Goal: Transaction & Acquisition: Purchase product/service

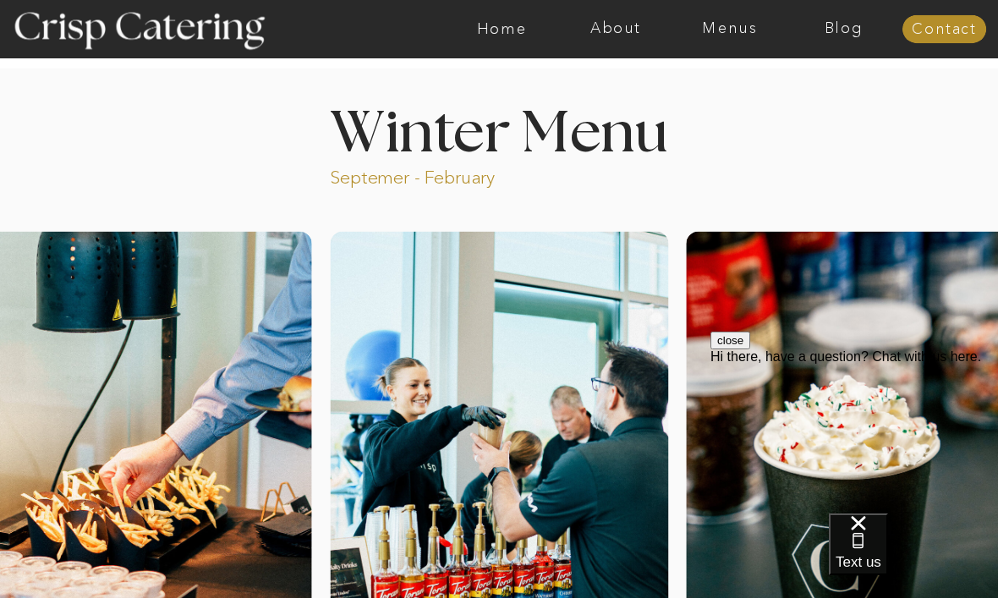
click at [727, 23] on nav "Menus" at bounding box center [730, 29] width 114 height 17
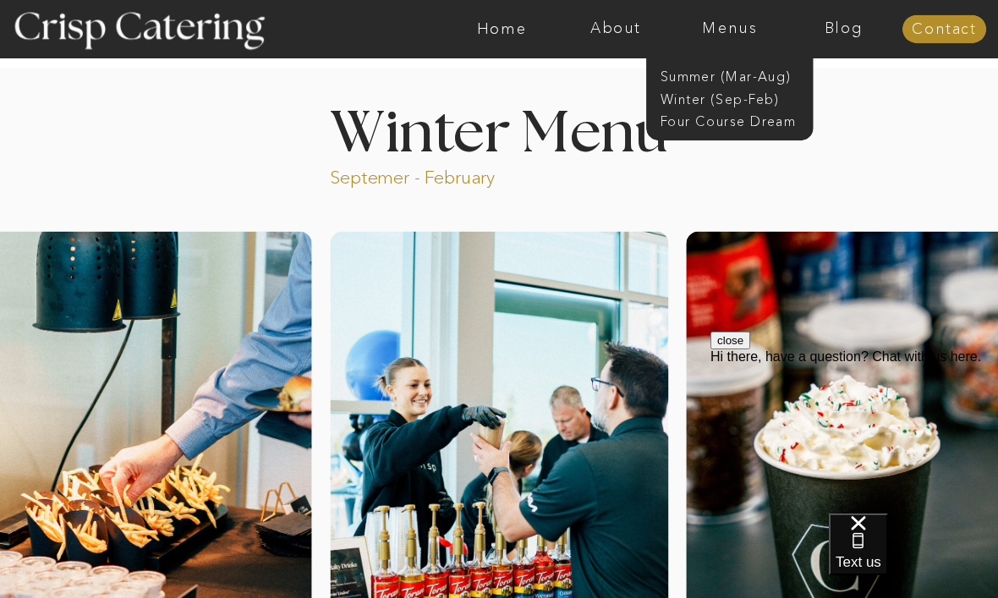
click at [734, 102] on nav "Winter (Sep-Feb)" at bounding box center [729, 98] width 136 height 16
click at [735, 102] on nav "Winter (Sep-Feb)" at bounding box center [729, 98] width 136 height 16
click at [739, 99] on nav "Winter (Sep-Feb)" at bounding box center [729, 98] width 136 height 16
click at [759, 126] on nav "Four Course Dream" at bounding box center [735, 121] width 149 height 16
click at [757, 96] on nav "Winter (Sep-Feb)" at bounding box center [729, 98] width 136 height 16
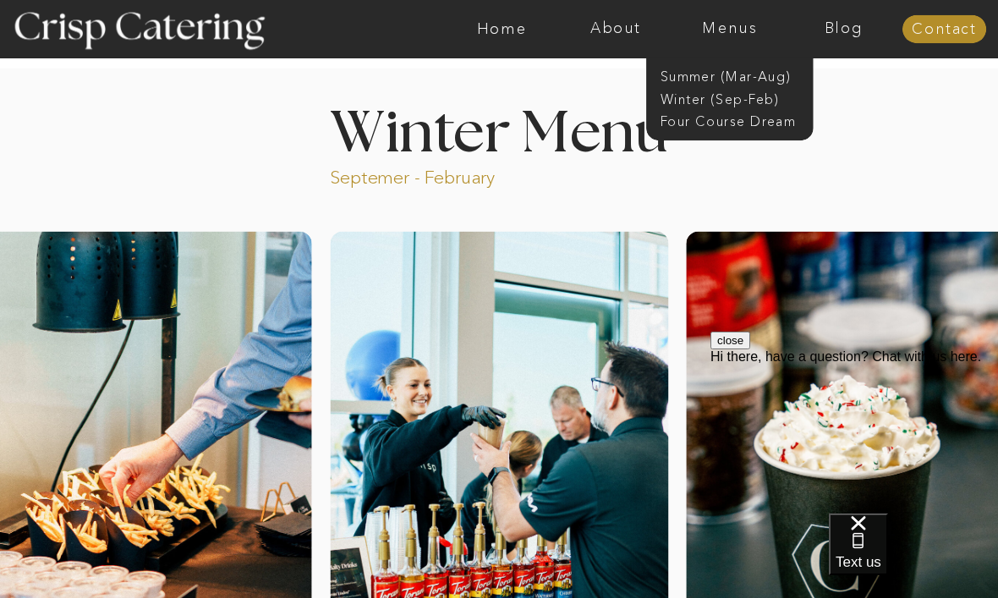
click at [747, 30] on nav "Menus" at bounding box center [730, 29] width 114 height 17
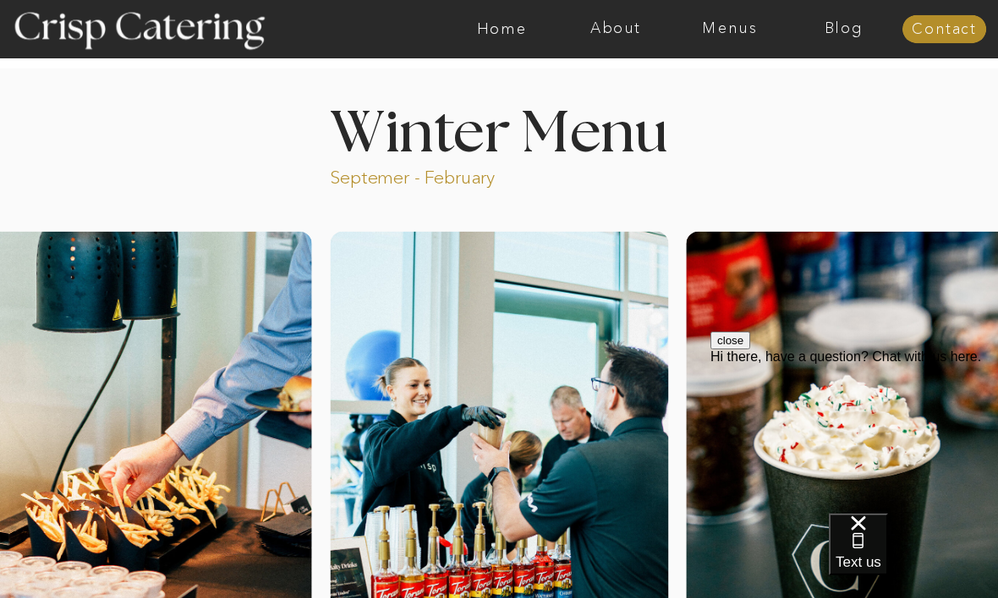
click at [733, 31] on nav "Menus" at bounding box center [730, 29] width 114 height 17
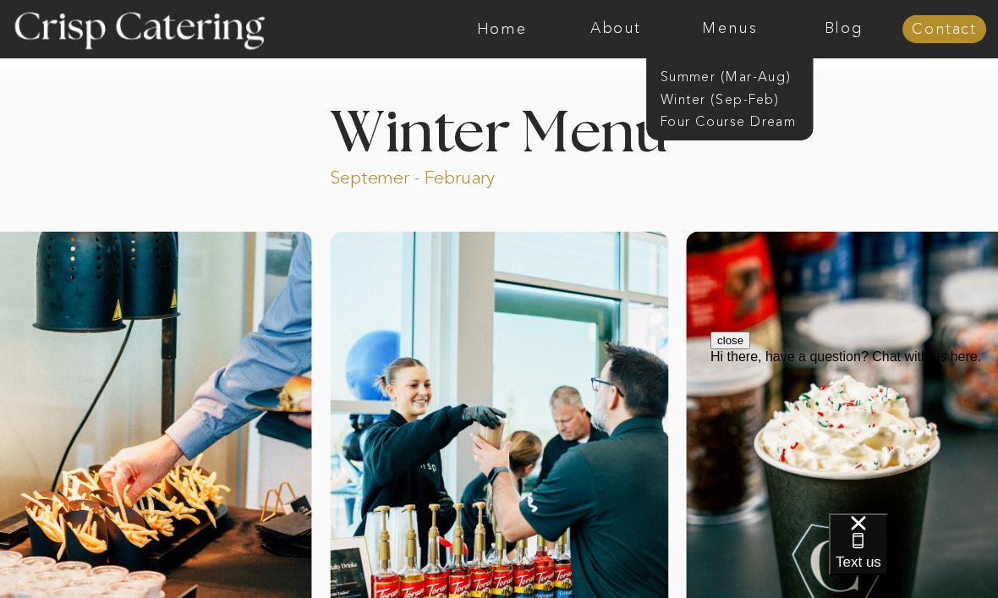
click at [735, 83] on nav "Summer (Mar-Aug)" at bounding box center [735, 76] width 149 height 16
click at [740, 28] on nav "Menus" at bounding box center [730, 29] width 114 height 17
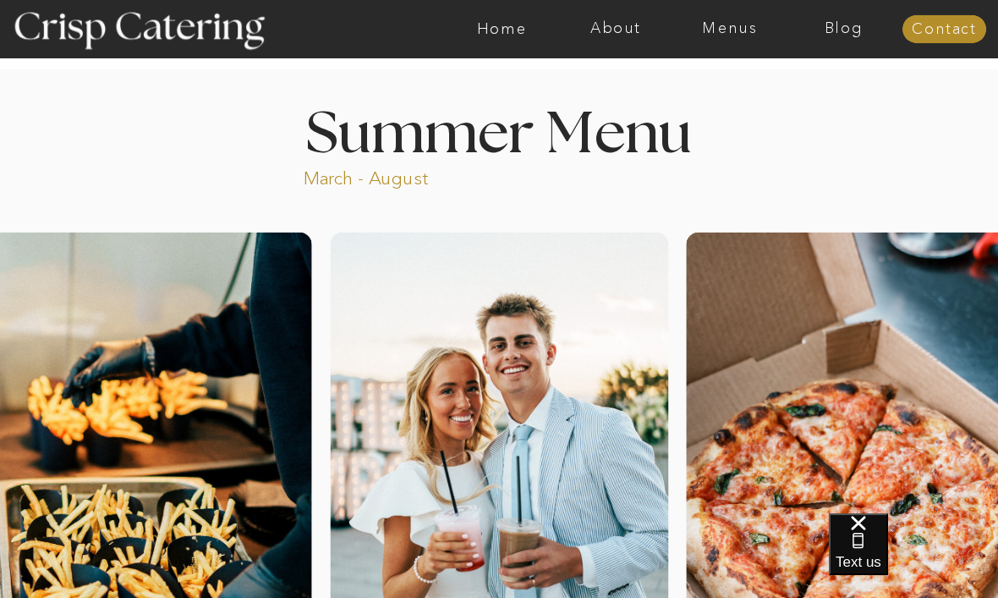
click at [733, 29] on nav "Menus" at bounding box center [730, 29] width 114 height 17
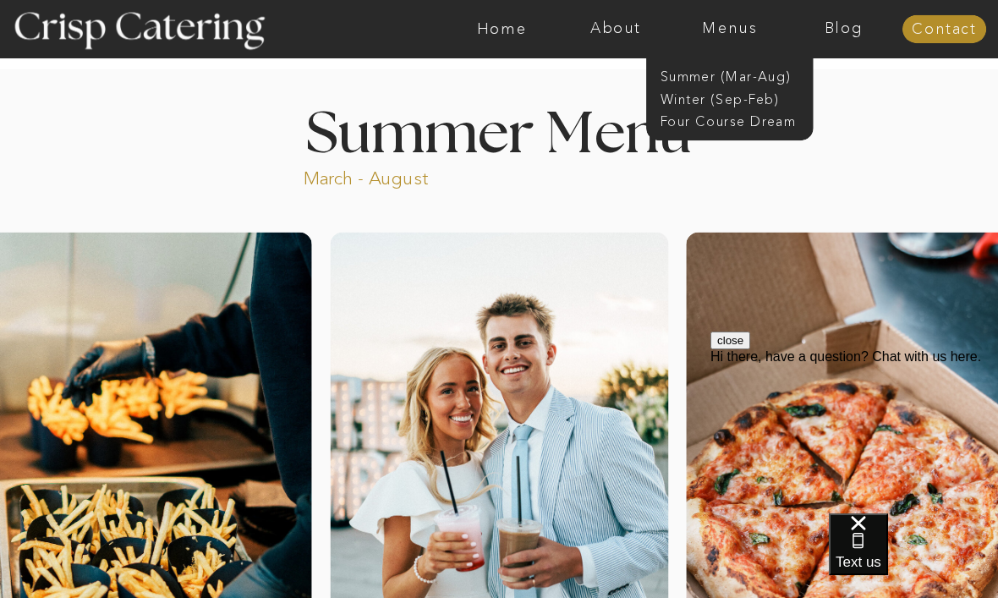
click at [734, 105] on nav "Winter (Sep-Feb)" at bounding box center [729, 98] width 136 height 16
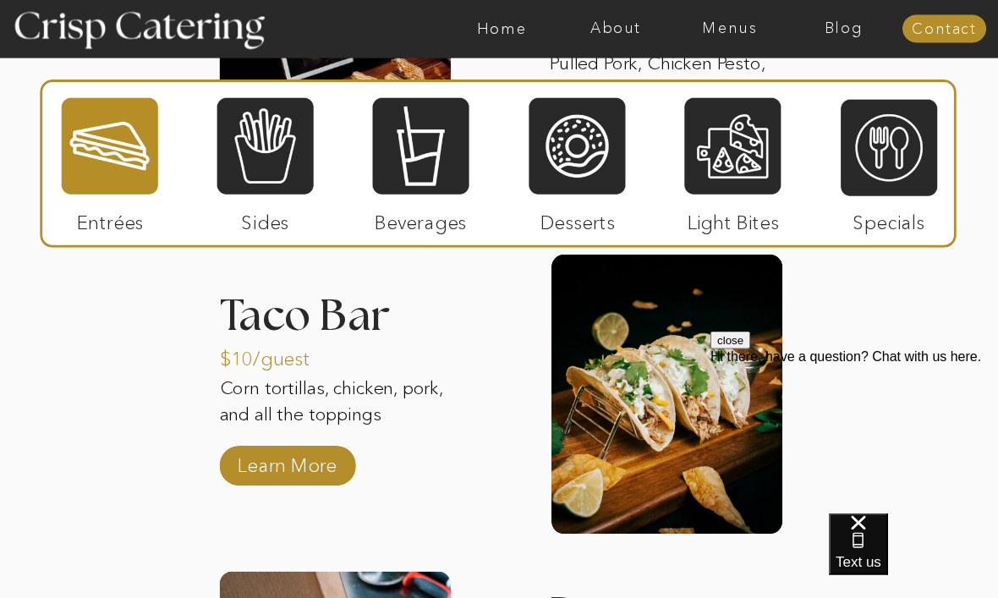
scroll to position [2381, 0]
click at [264, 137] on div at bounding box center [265, 146] width 96 height 100
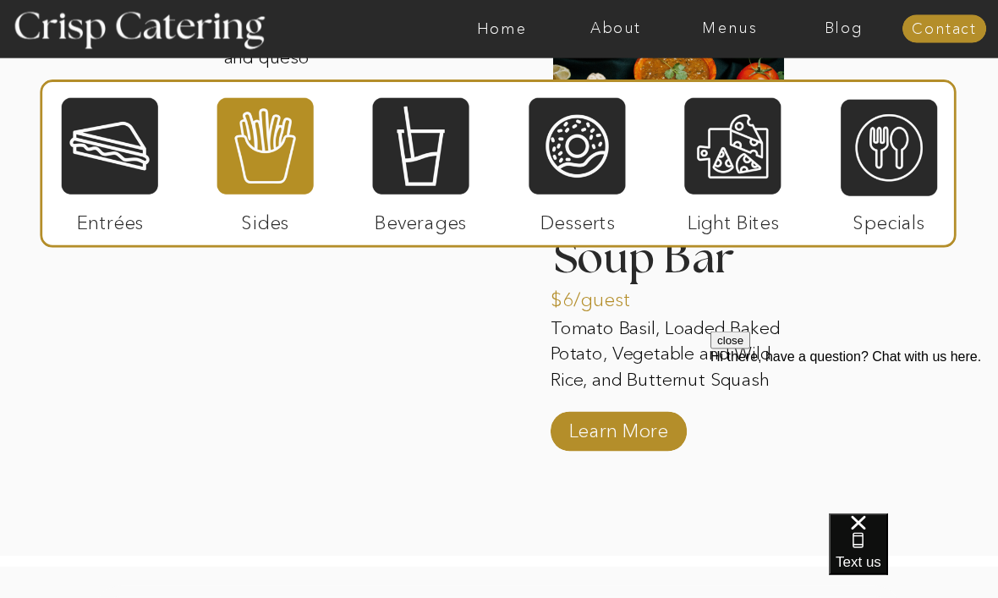
scroll to position [3146, 0]
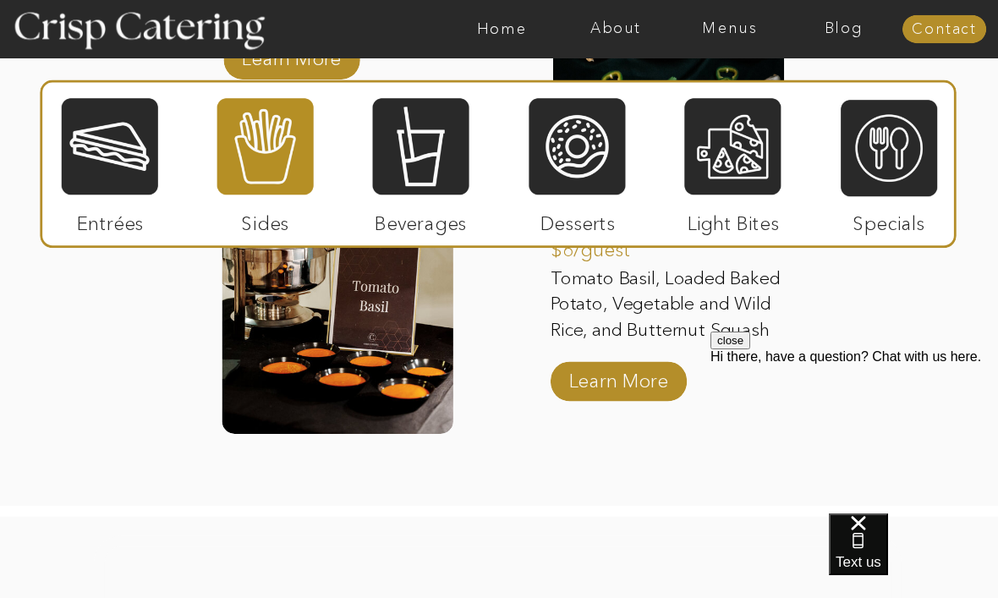
click at [894, 173] on div at bounding box center [889, 148] width 96 height 100
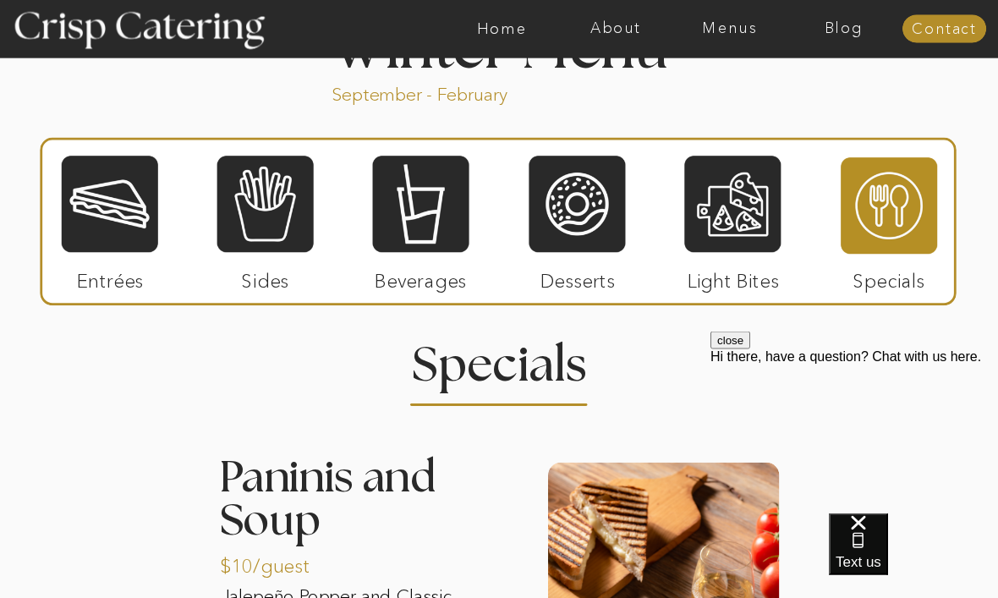
scroll to position [1897, 0]
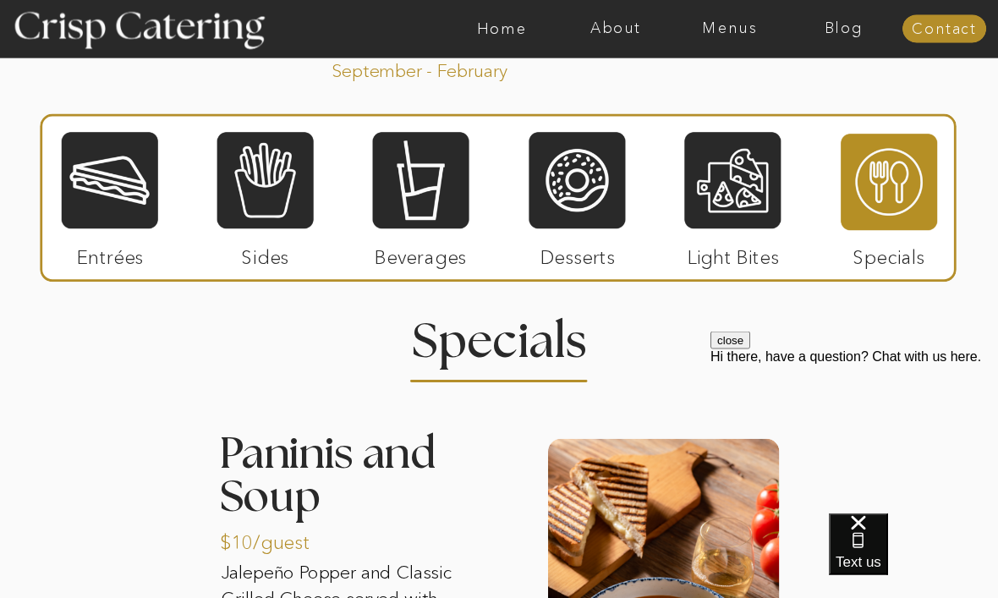
click at [872, 206] on div at bounding box center [889, 183] width 96 height 100
click at [892, 188] on div at bounding box center [889, 183] width 96 height 100
click at [881, 200] on div at bounding box center [889, 183] width 96 height 100
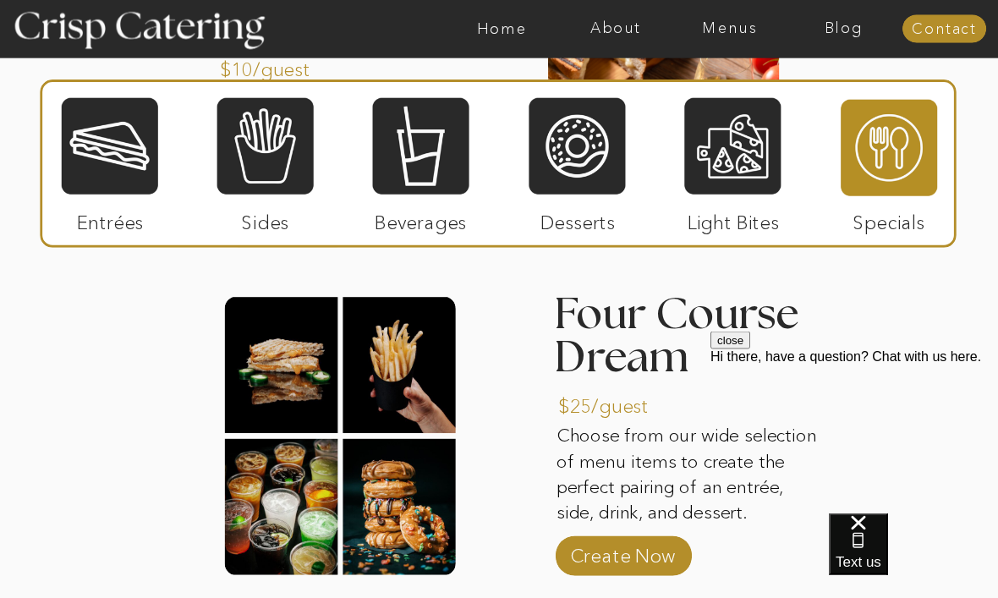
scroll to position [2374, 0]
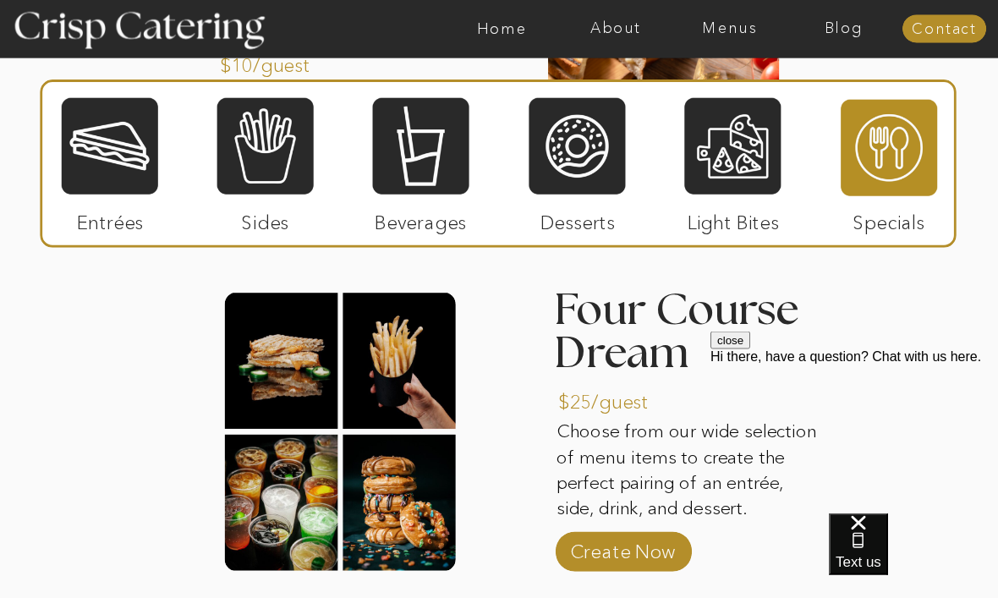
click at [283, 371] on div at bounding box center [340, 432] width 231 height 279
click at [616, 405] on p "$25/guest" at bounding box center [613, 399] width 111 height 48
click at [634, 562] on p "Create Now" at bounding box center [623, 549] width 111 height 48
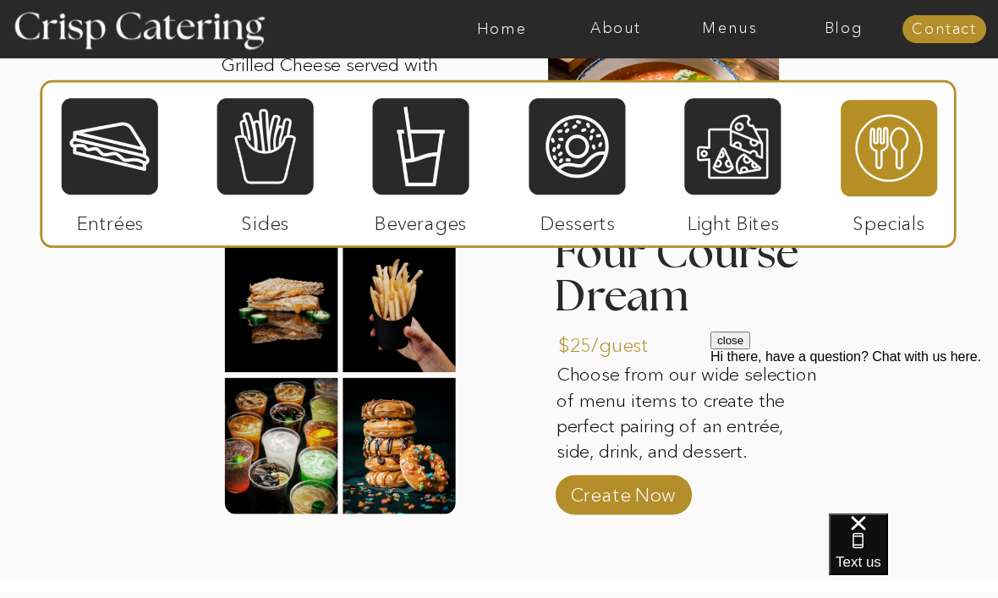
click at [280, 140] on div at bounding box center [265, 146] width 96 height 100
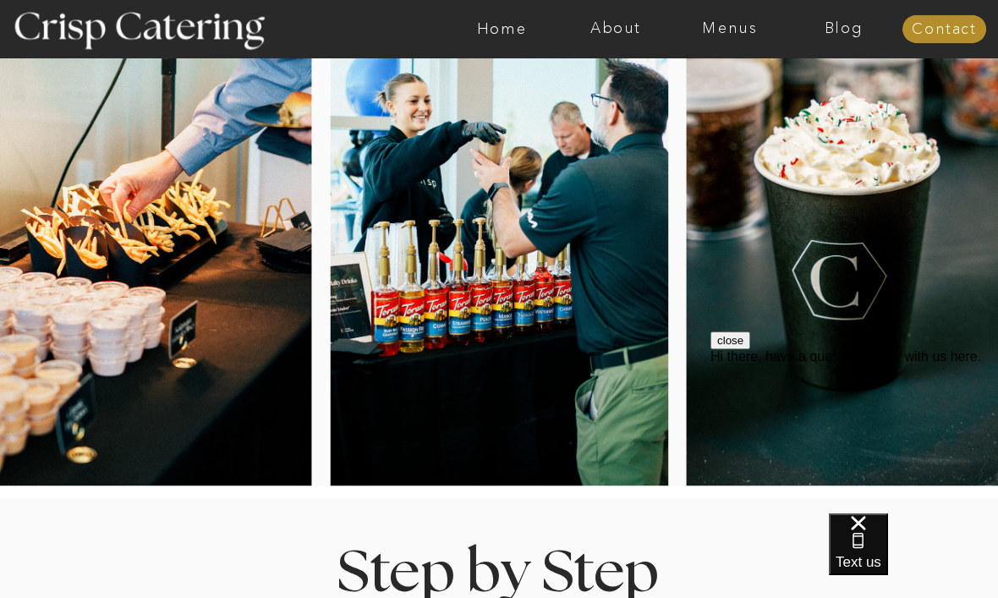
scroll to position [0, 0]
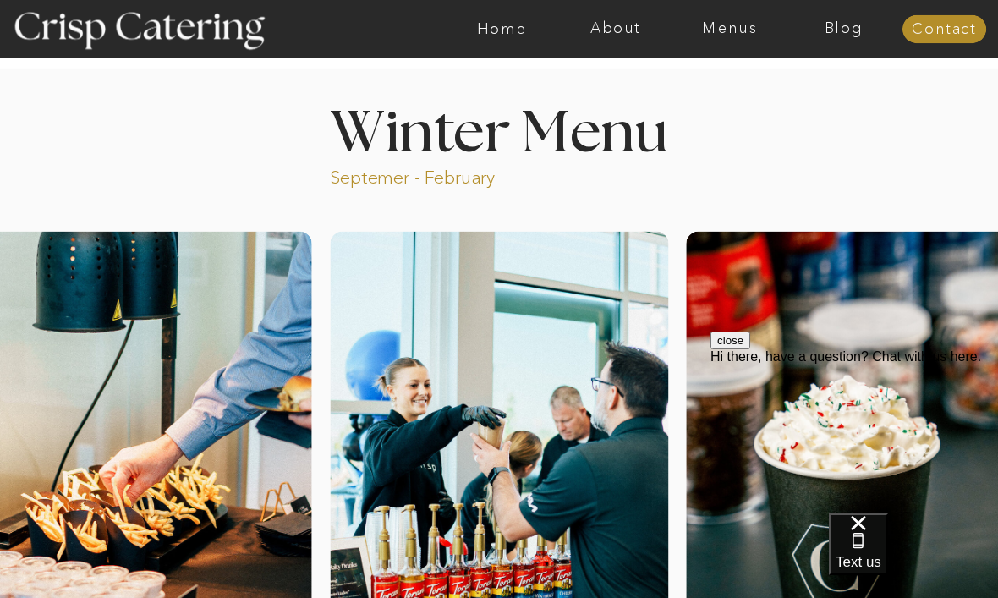
click at [881, 554] on span "Text us" at bounding box center [859, 562] width 46 height 16
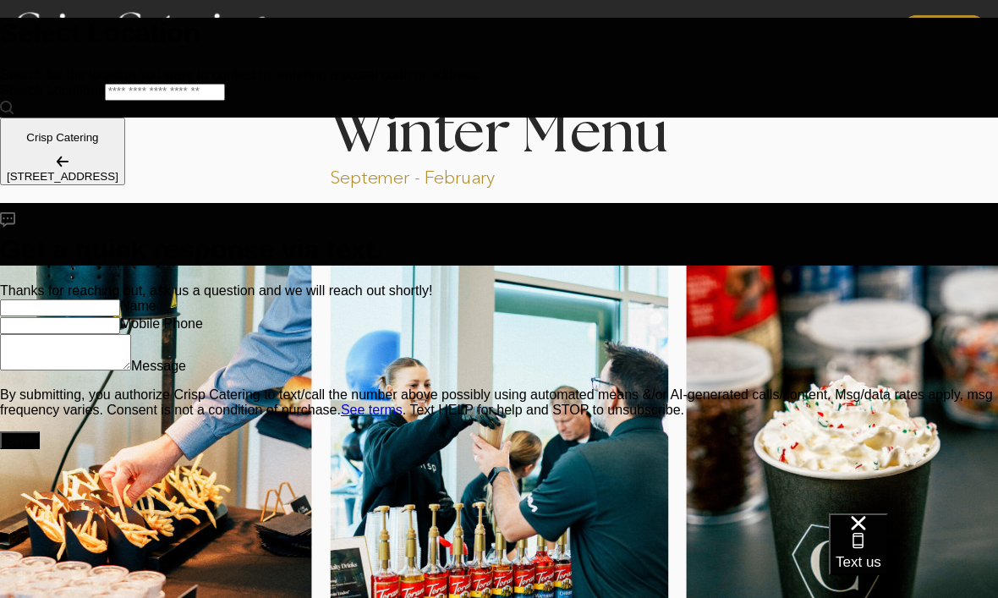
click at [723, 203] on div "Get a quick response via text." at bounding box center [499, 234] width 998 height 63
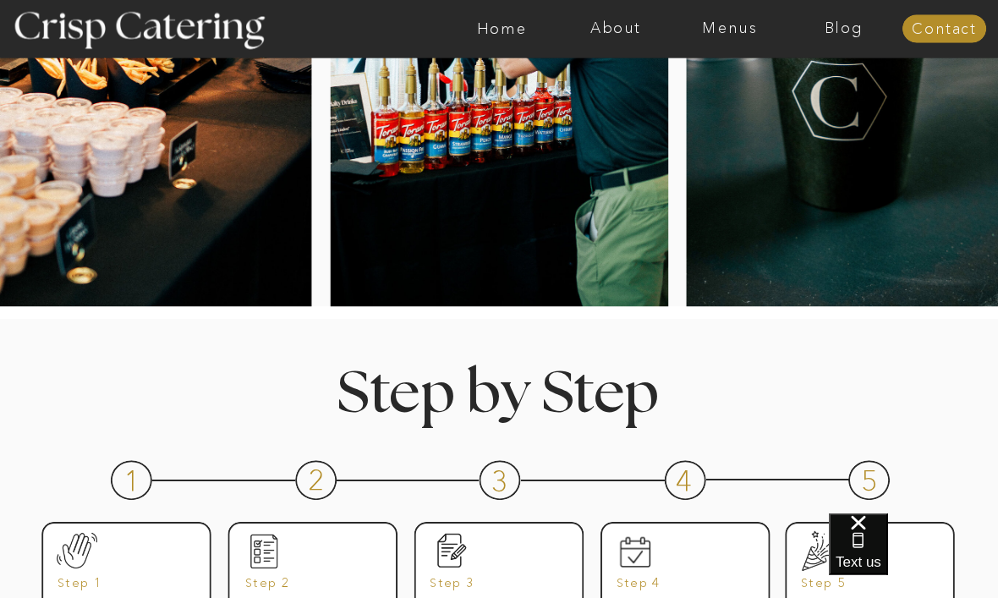
scroll to position [522, 0]
